Goal: Check status: Check status

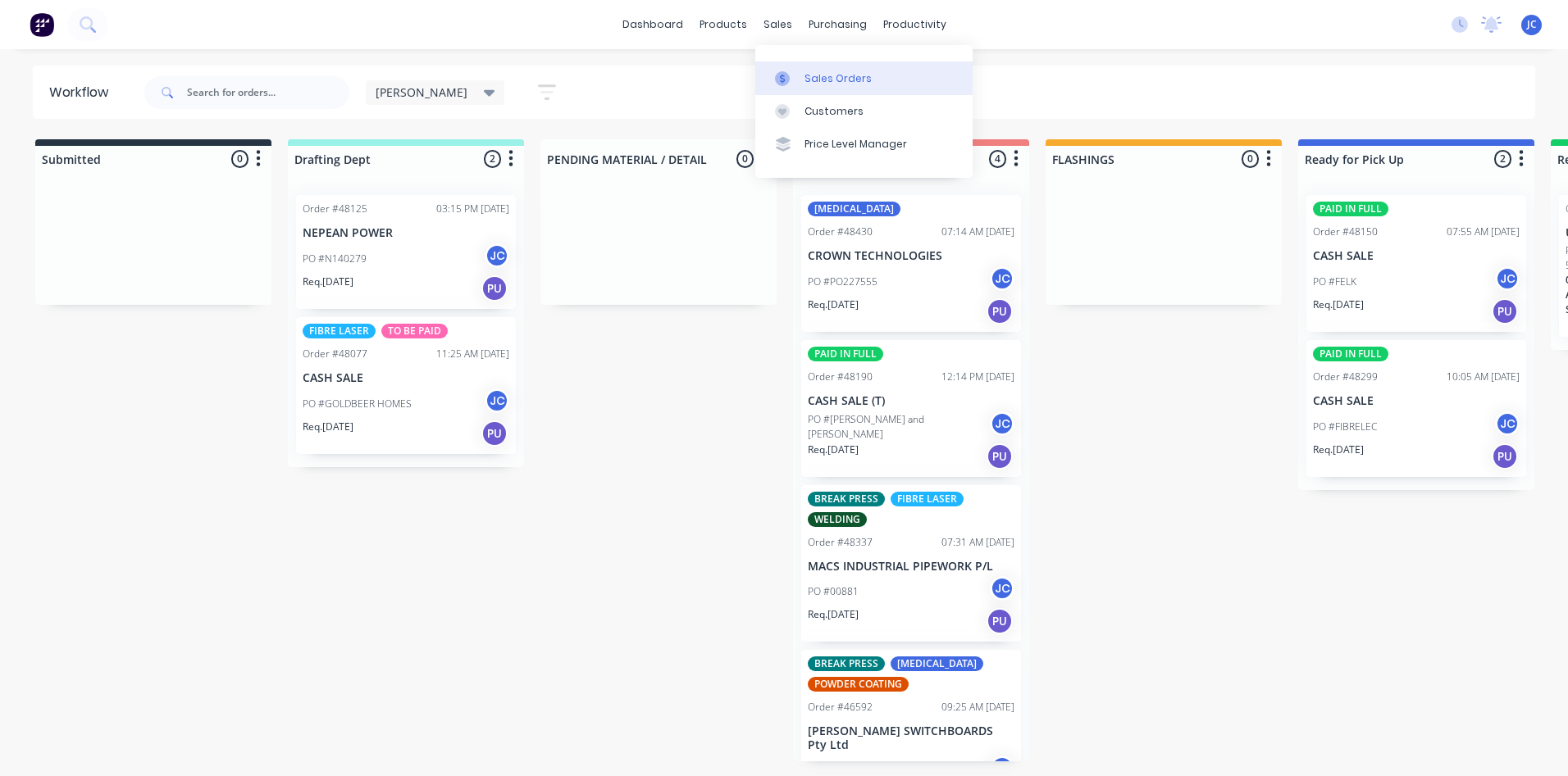
click at [809, 93] on link "Sales Orders" at bounding box center [863, 78] width 217 height 33
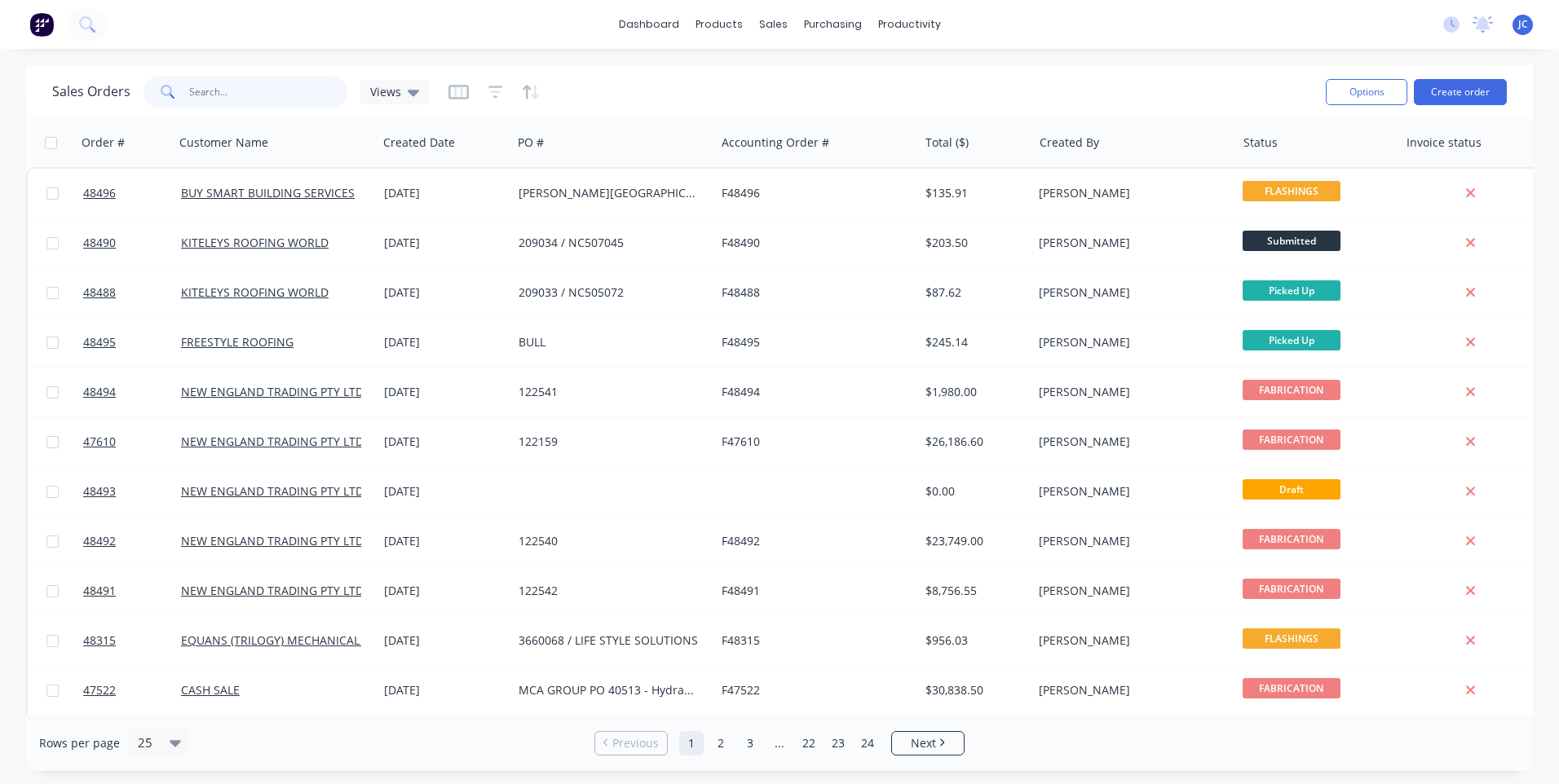
click at [202, 91] on input "text" at bounding box center [269, 91] width 159 height 33
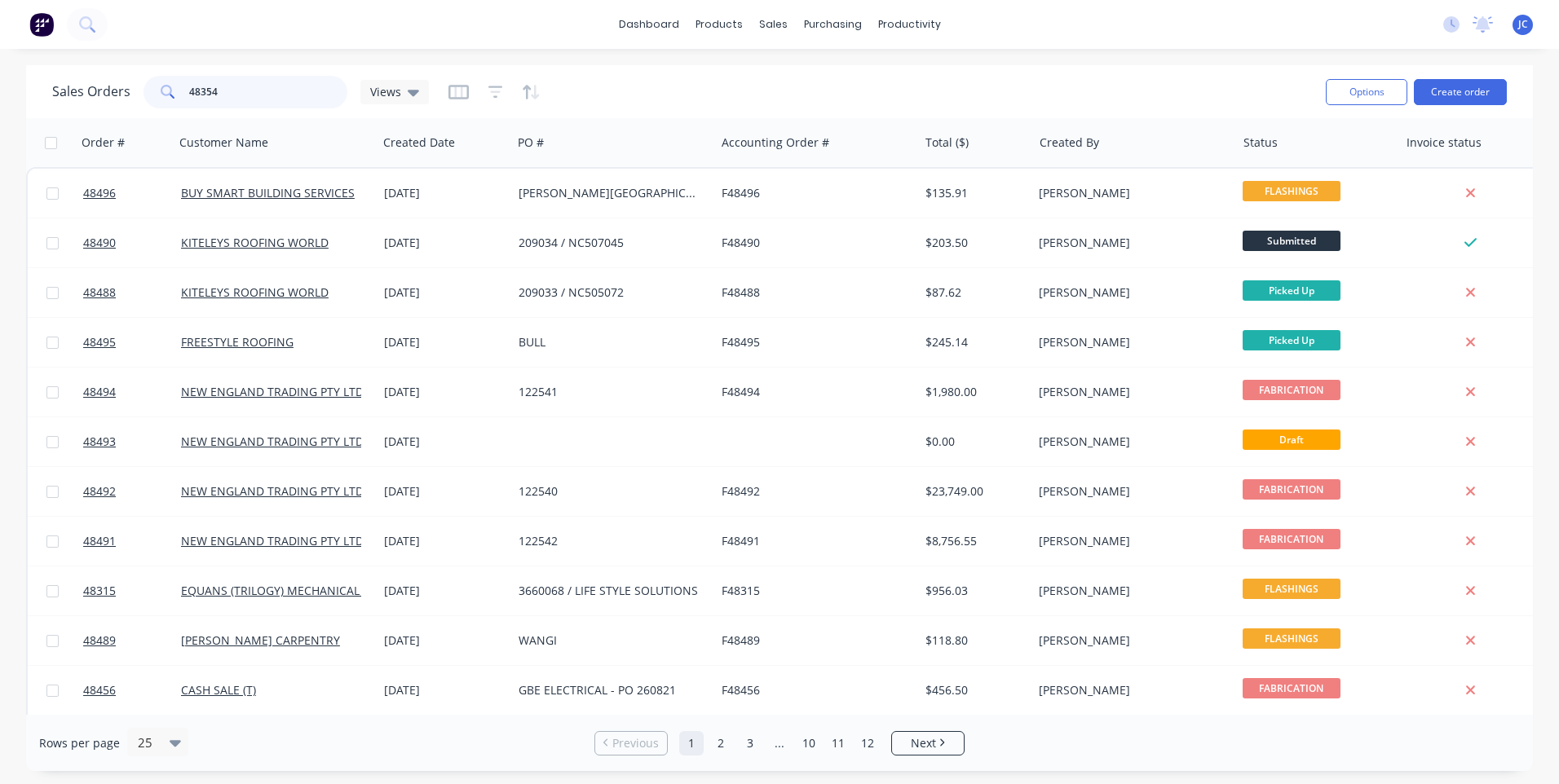
type input "48354"
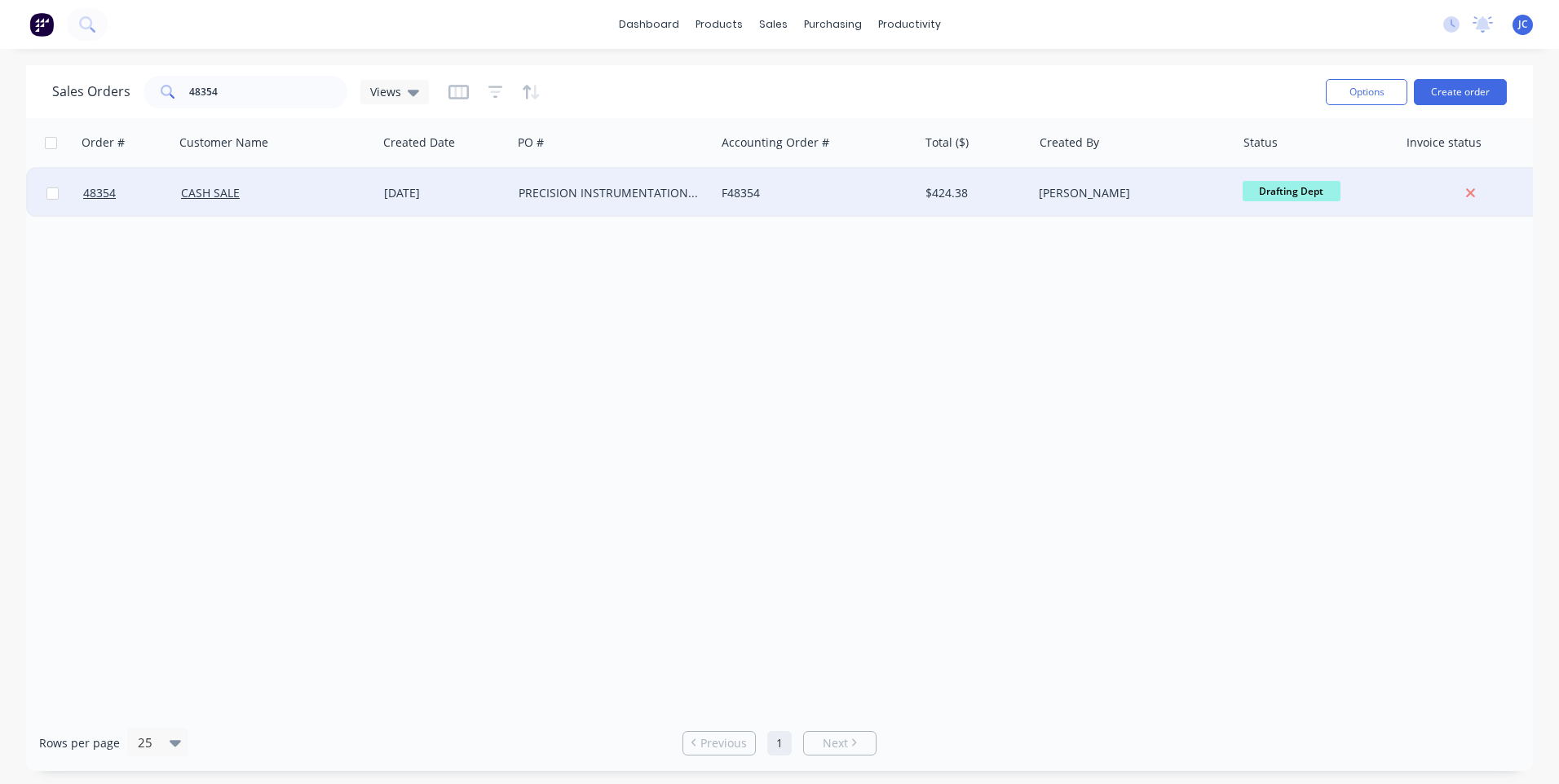
click at [823, 184] on div "F48354" at bounding box center [816, 193] width 203 height 49
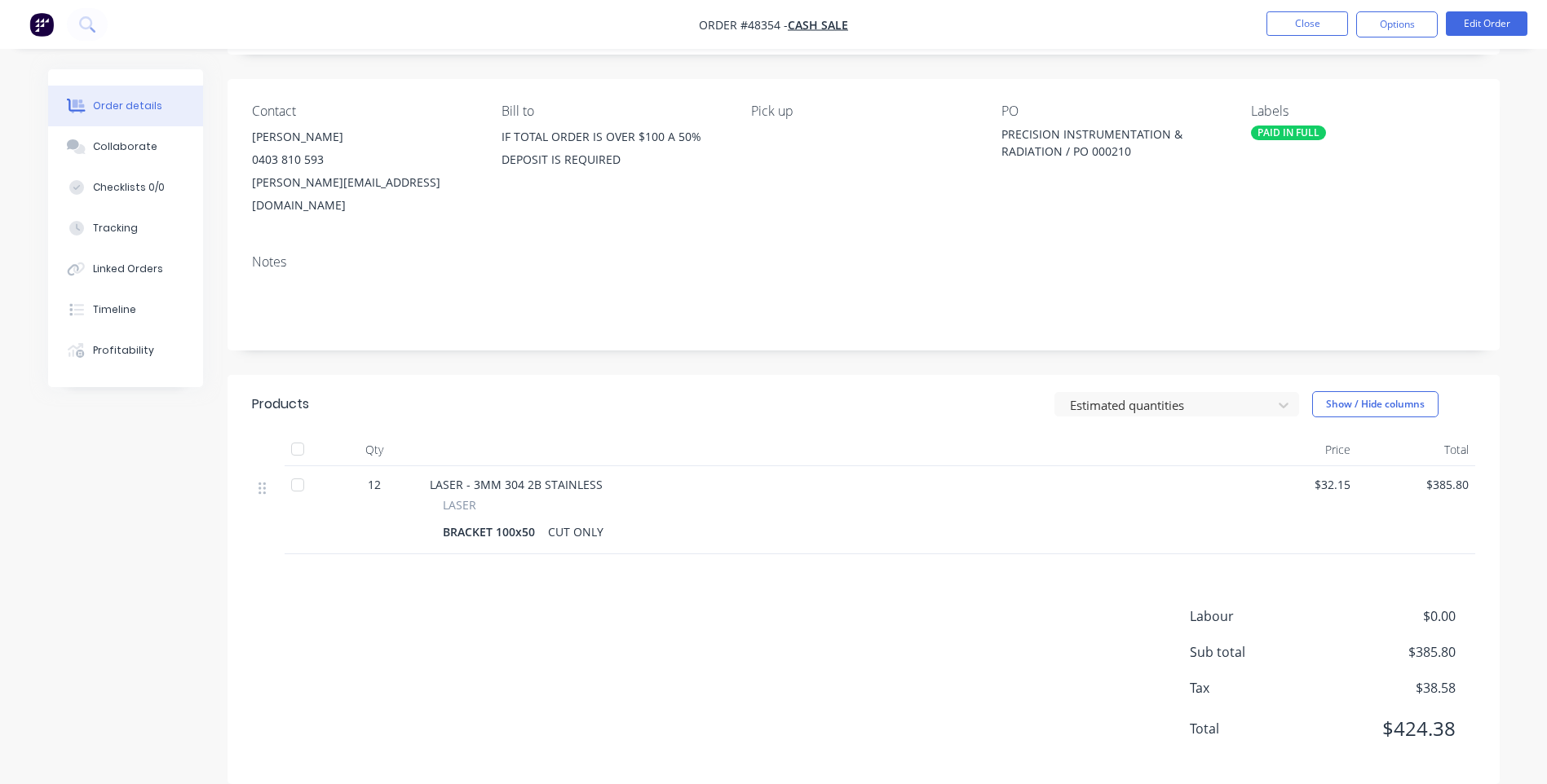
scroll to position [103, 0]
click at [145, 156] on button "Collaborate" at bounding box center [126, 147] width 155 height 41
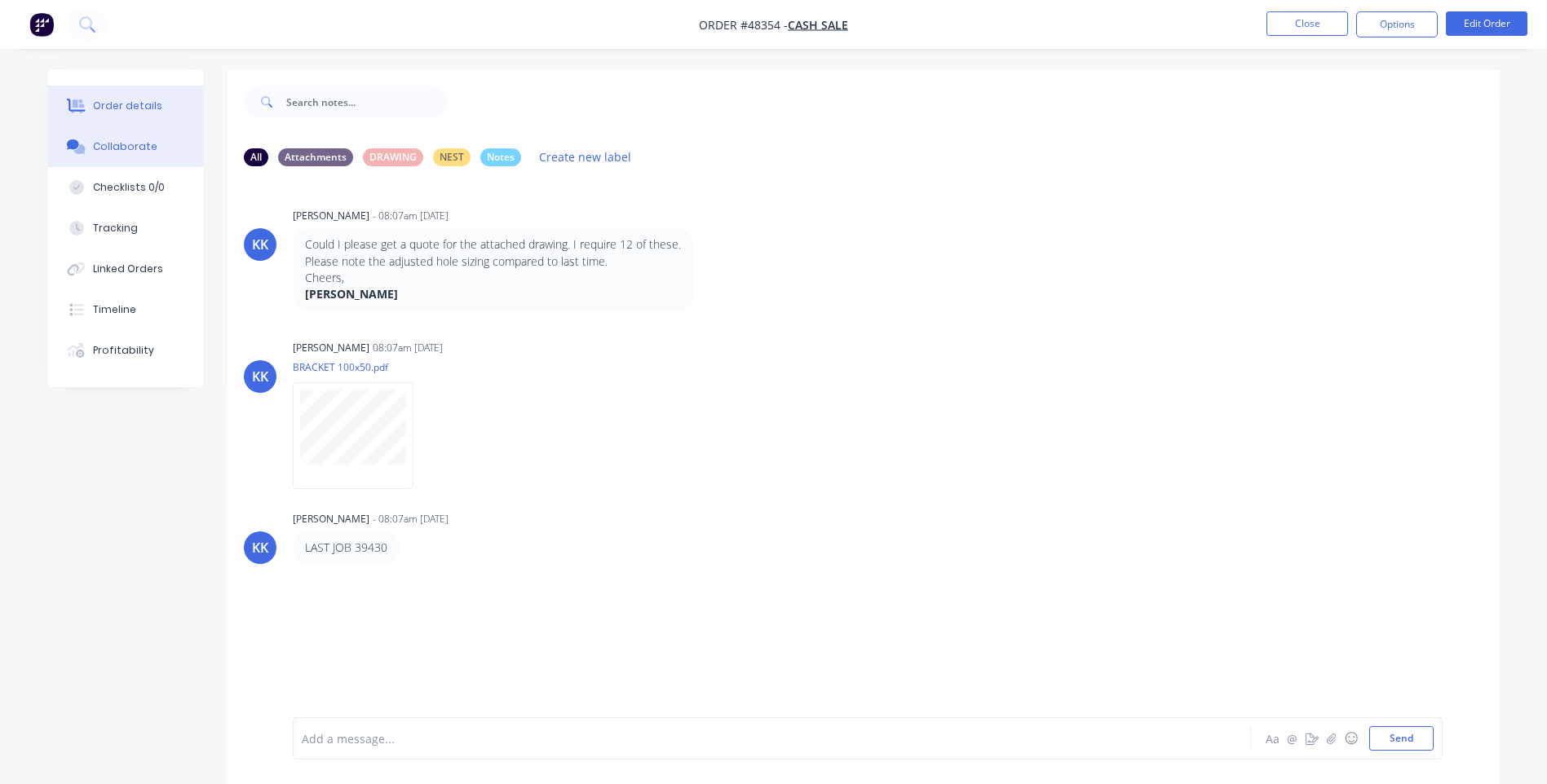
click at [118, 105] on div "Order details" at bounding box center [128, 106] width 69 height 15
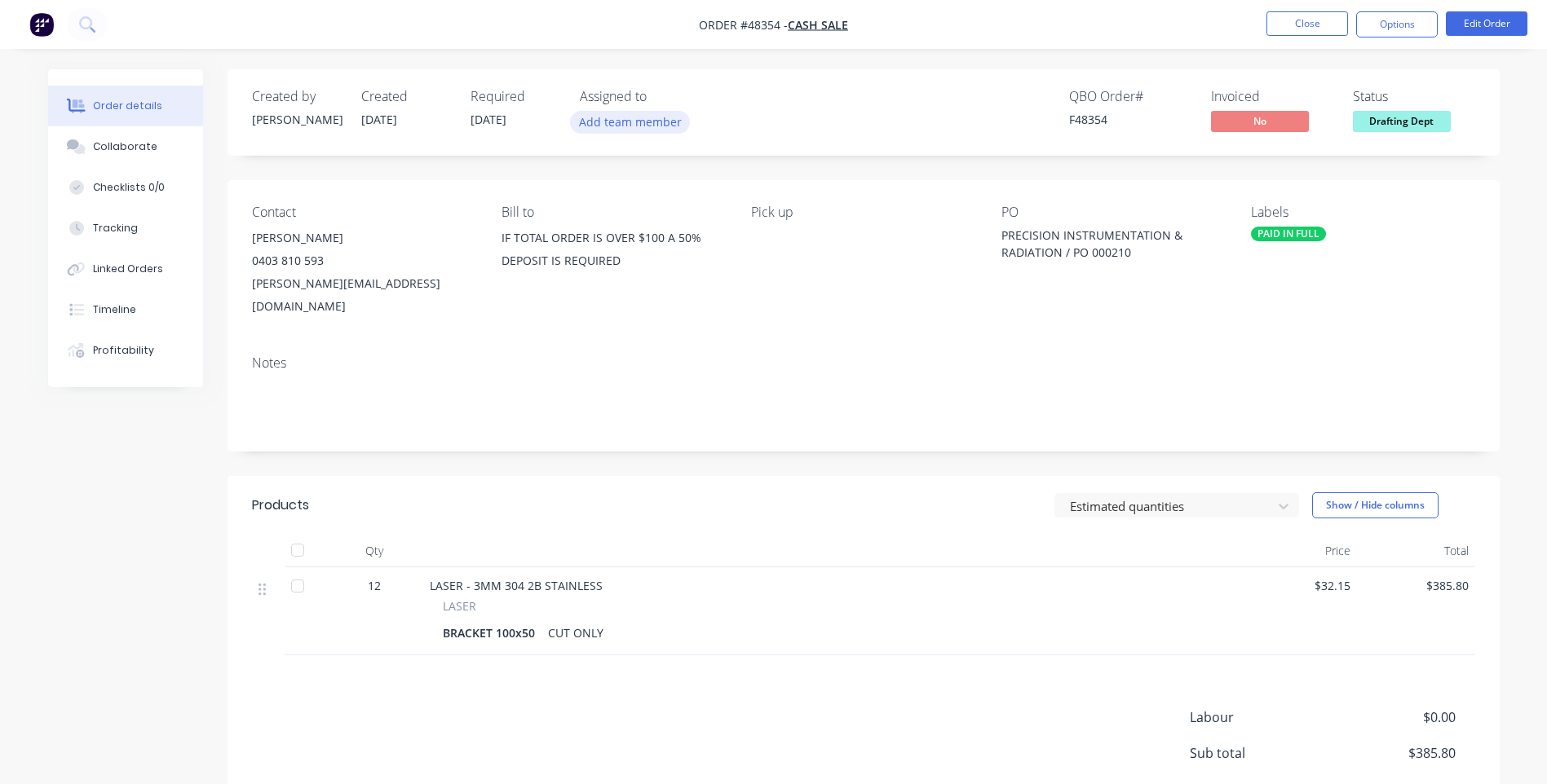
click at [625, 121] on button "Add team member" at bounding box center [629, 122] width 120 height 22
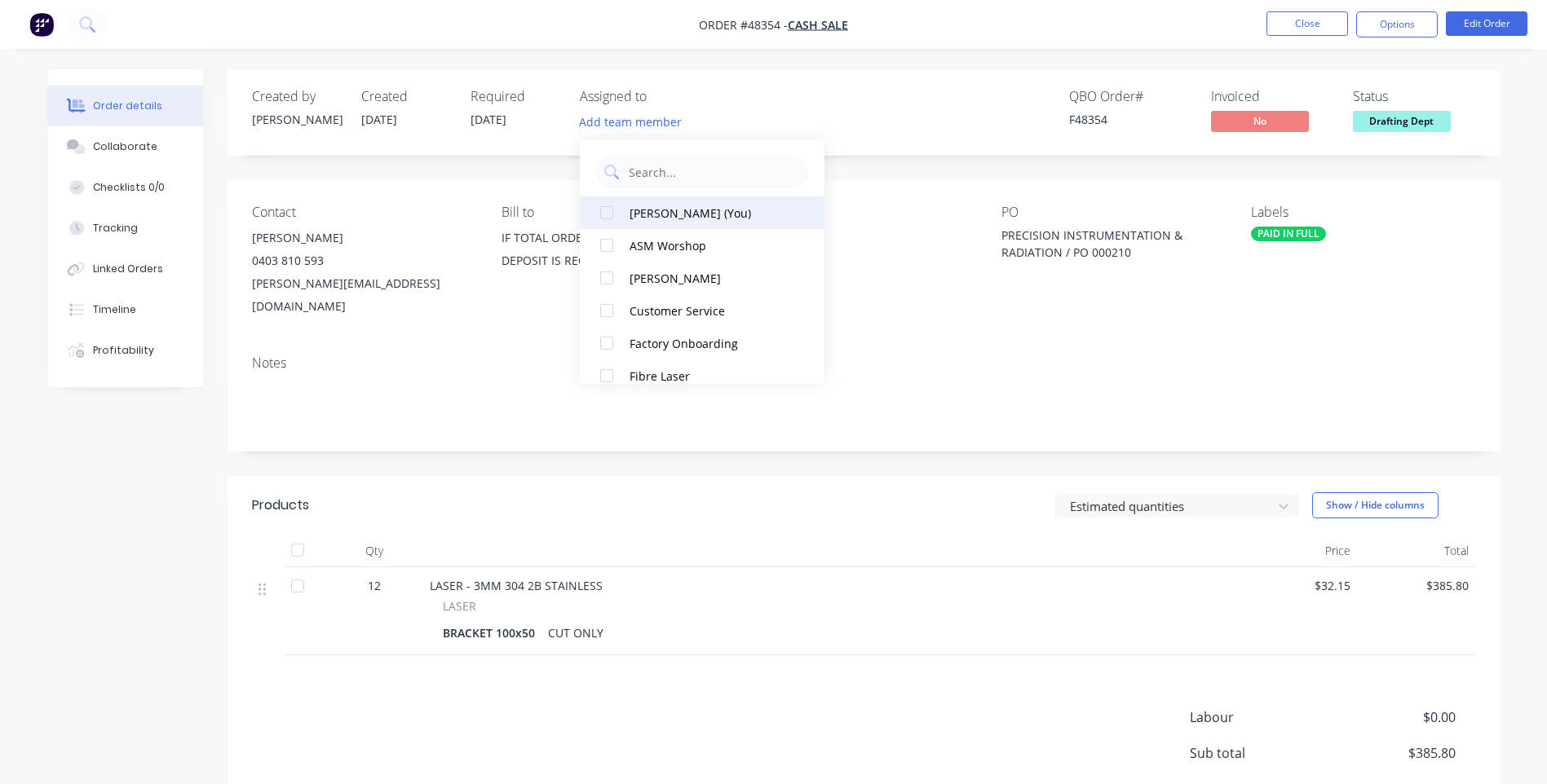
click at [605, 211] on div at bounding box center [606, 212] width 33 height 33
click at [864, 109] on div "QBO Order # F48354 Invoiced No Status Drafting Dept" at bounding box center [1109, 112] width 732 height 48
